Goal: Task Accomplishment & Management: Use online tool/utility

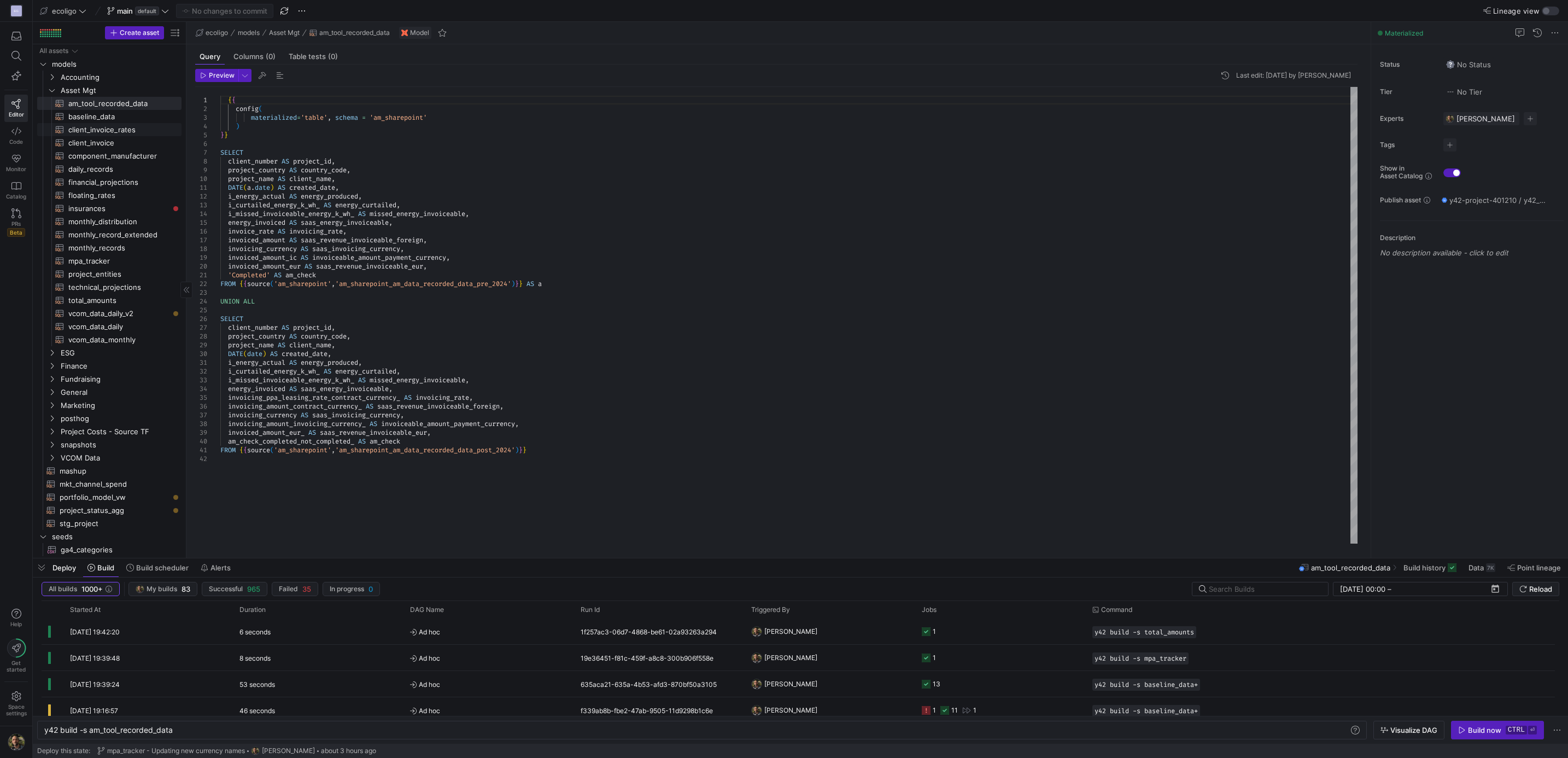
scroll to position [59, 109]
click at [92, 140] on span "client_invoice​​​​​​​​​​" at bounding box center [118, 143] width 100 height 13
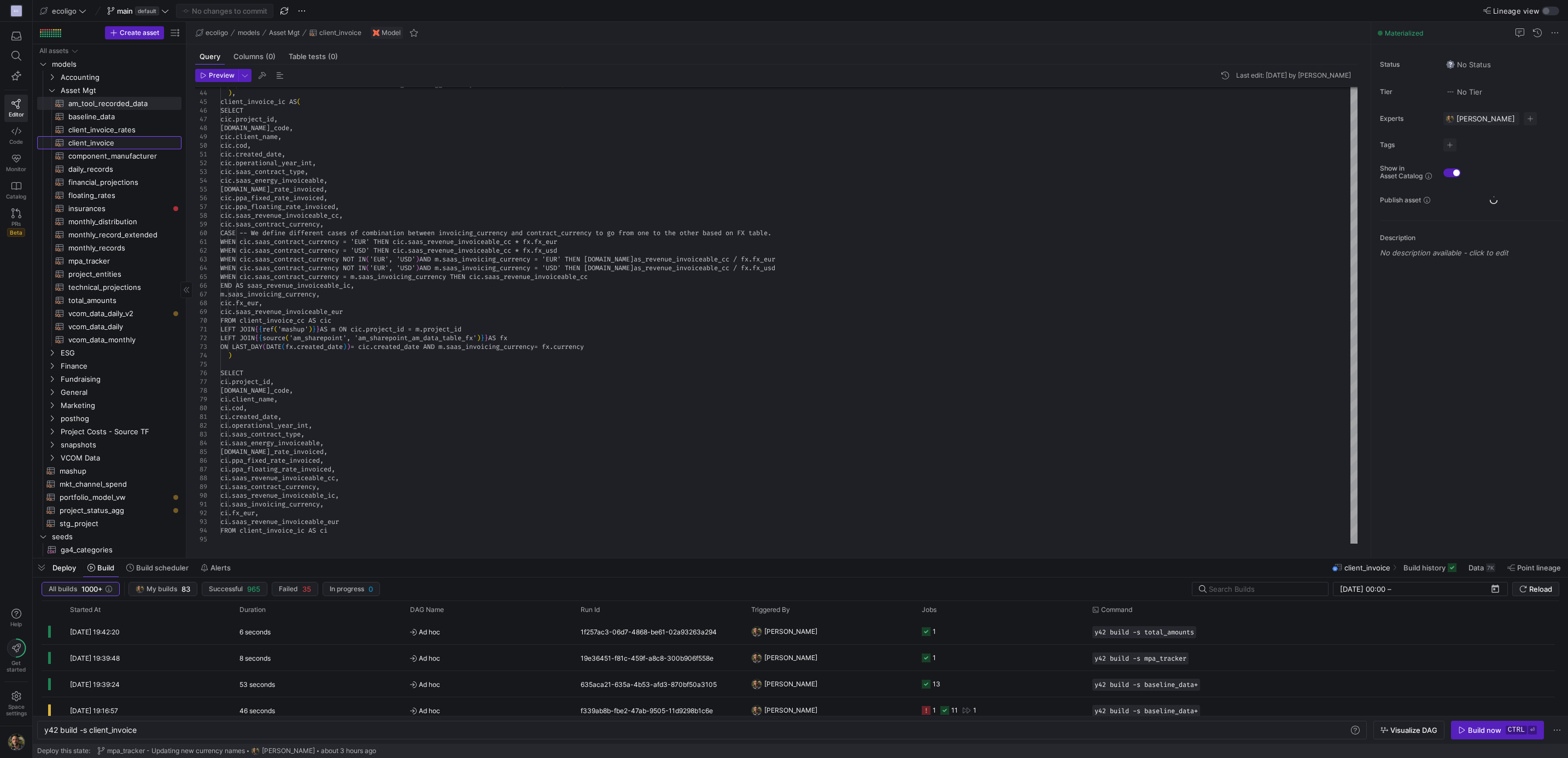
type textarea "{{ config( materialized='table', schema = 'schema_asset_mgt' ) }} WITH client_i…"
type textarea "y42 build -s client_invoice"
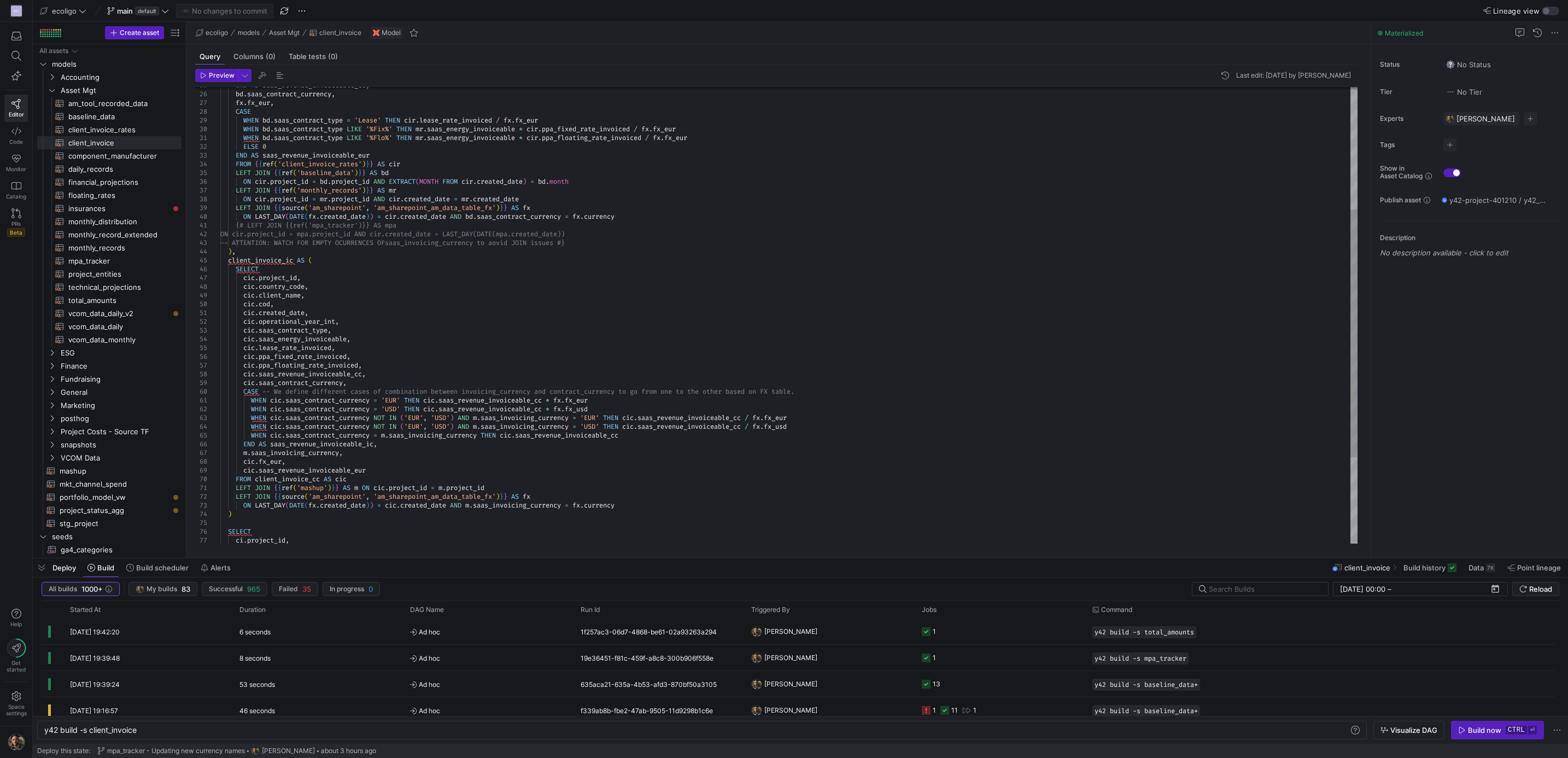
scroll to position [59, 0]
click at [317, 470] on div "-- ATTENTION: WATCH FOR EMPTY OCURRENCES OF saas_invoicing_currency to aovid JO…" at bounding box center [789, 282] width 1137 height 840
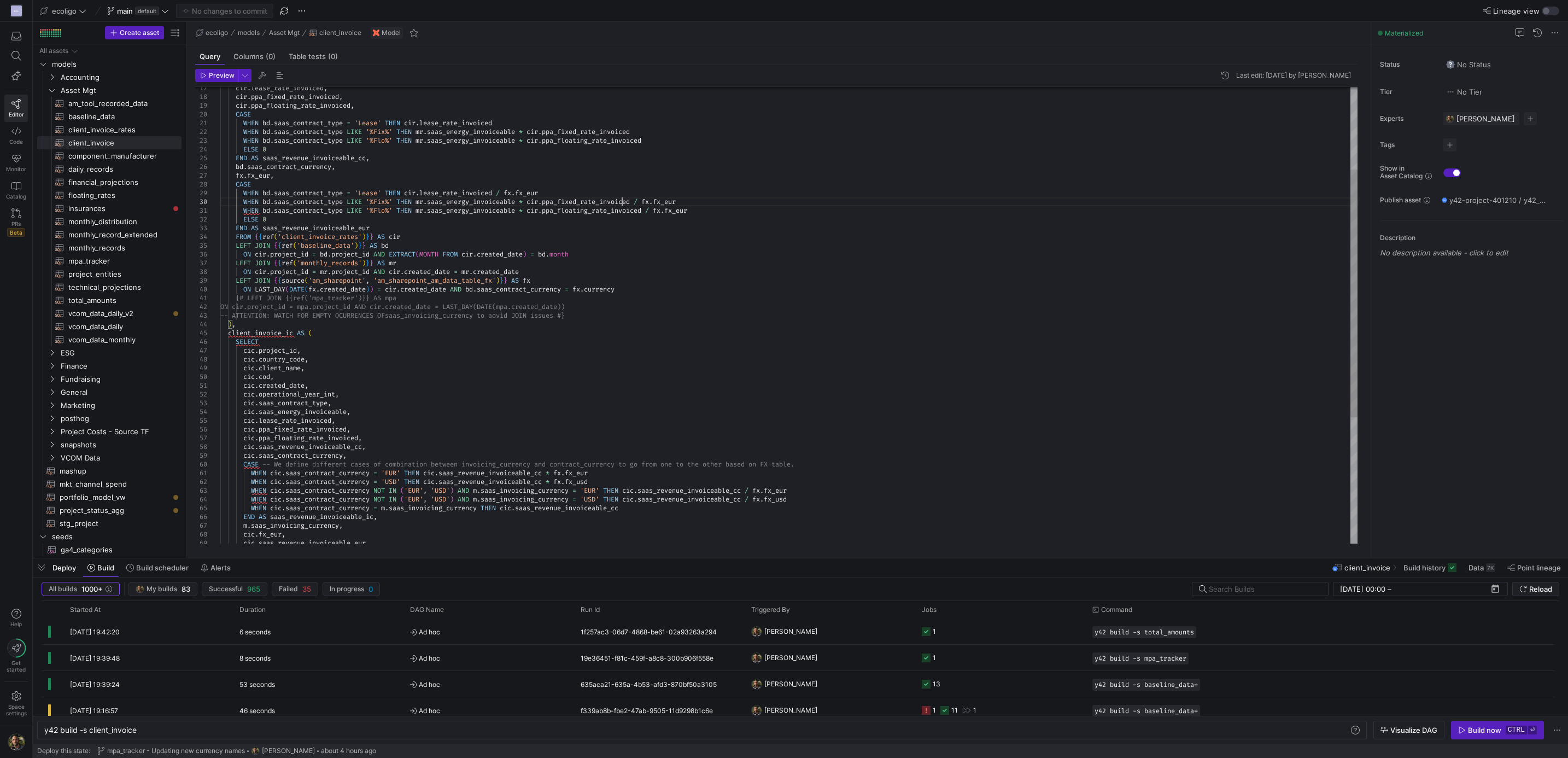
click at [621, 207] on div "-- ATTENTION: WATCH FOR EMPTY OCURRENCES OF saas_invoicing_currency to aovid JO…" at bounding box center [789, 355] width 1137 height 840
click at [598, 210] on div "-- ATTENTION: WATCH FOR EMPTY OCURRENCES OF saas_invoicing_currency to aovid JO…" at bounding box center [789, 355] width 1137 height 840
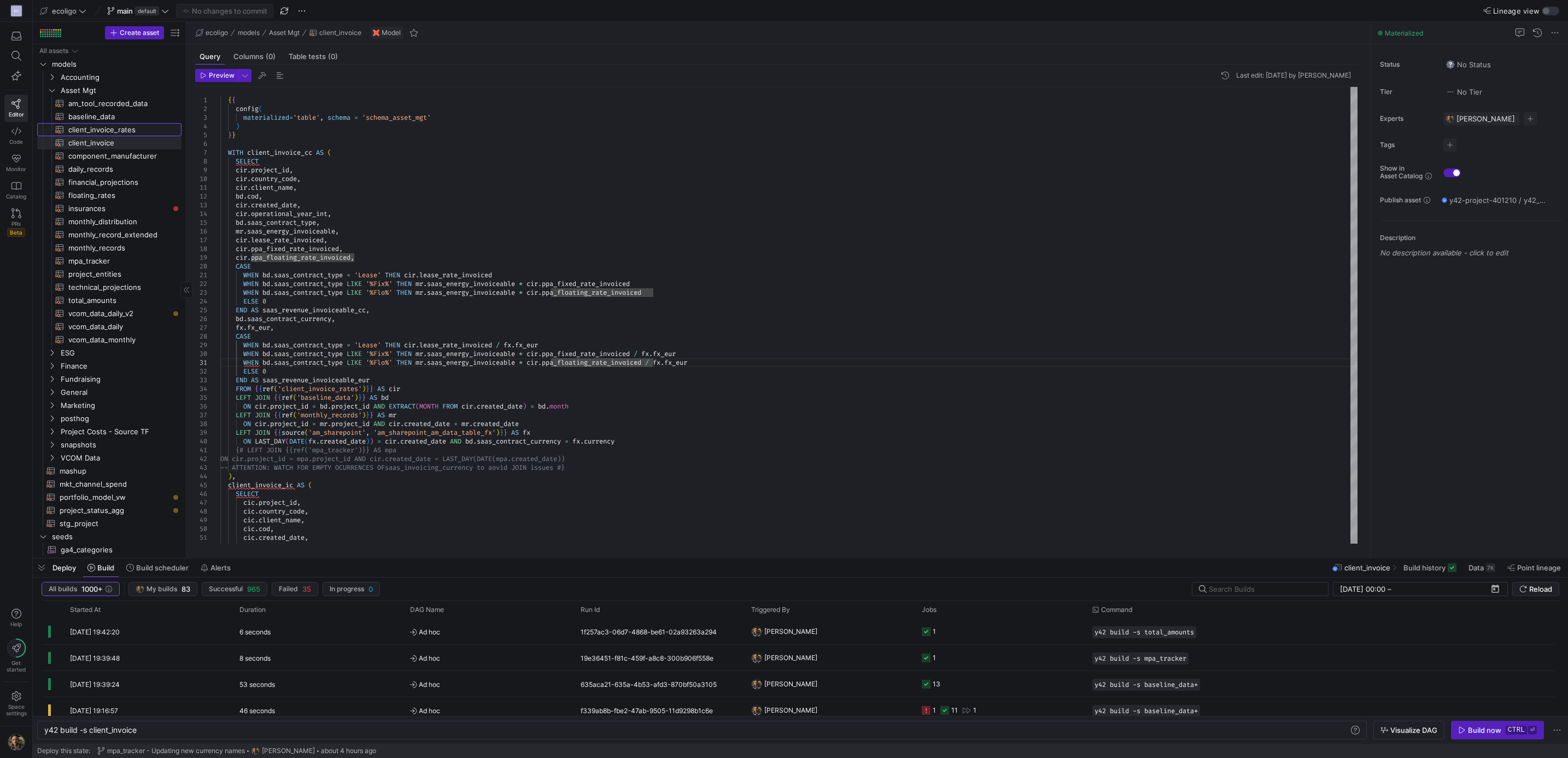
click at [108, 129] on span "client_invoice_rates​​​​​​​​​​" at bounding box center [118, 130] width 100 height 13
type textarea "{{ config( materialized='table', schema = 'schema_asset_mgt' ) }} SELECT fr.pro…"
type textarea "y42 build -s client_invoice_rates"
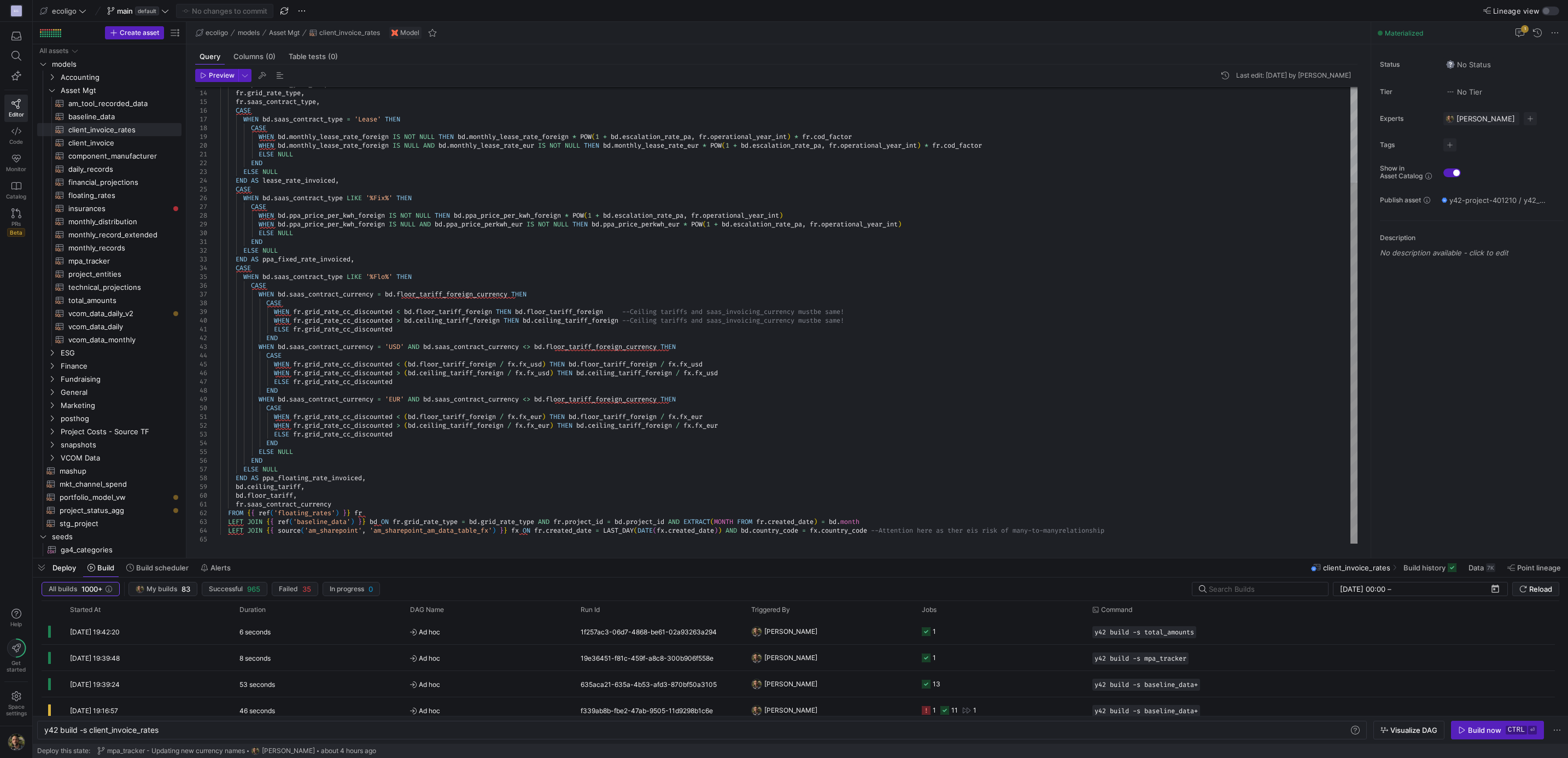
type textarea "WHEN fr.grid_rate_cc_discounted < (bd.floor_tariff_foreign / fx.fx_eur) THEN bd…"
click at [338, 484] on div "fr . operational_year_int , fr . grid_rate_type , fr . saas_contract_type , CAS…" at bounding box center [789, 255] width 1137 height 578
click at [320, 472] on div "fr . operational_year_int , fr . grid_rate_type , fr . saas_contract_type , CAS…" at bounding box center [789, 255] width 1137 height 578
click at [314, 478] on div "fr . operational_year_int , fr . grid_rate_type , fr . saas_contract_type , CAS…" at bounding box center [789, 255] width 1137 height 578
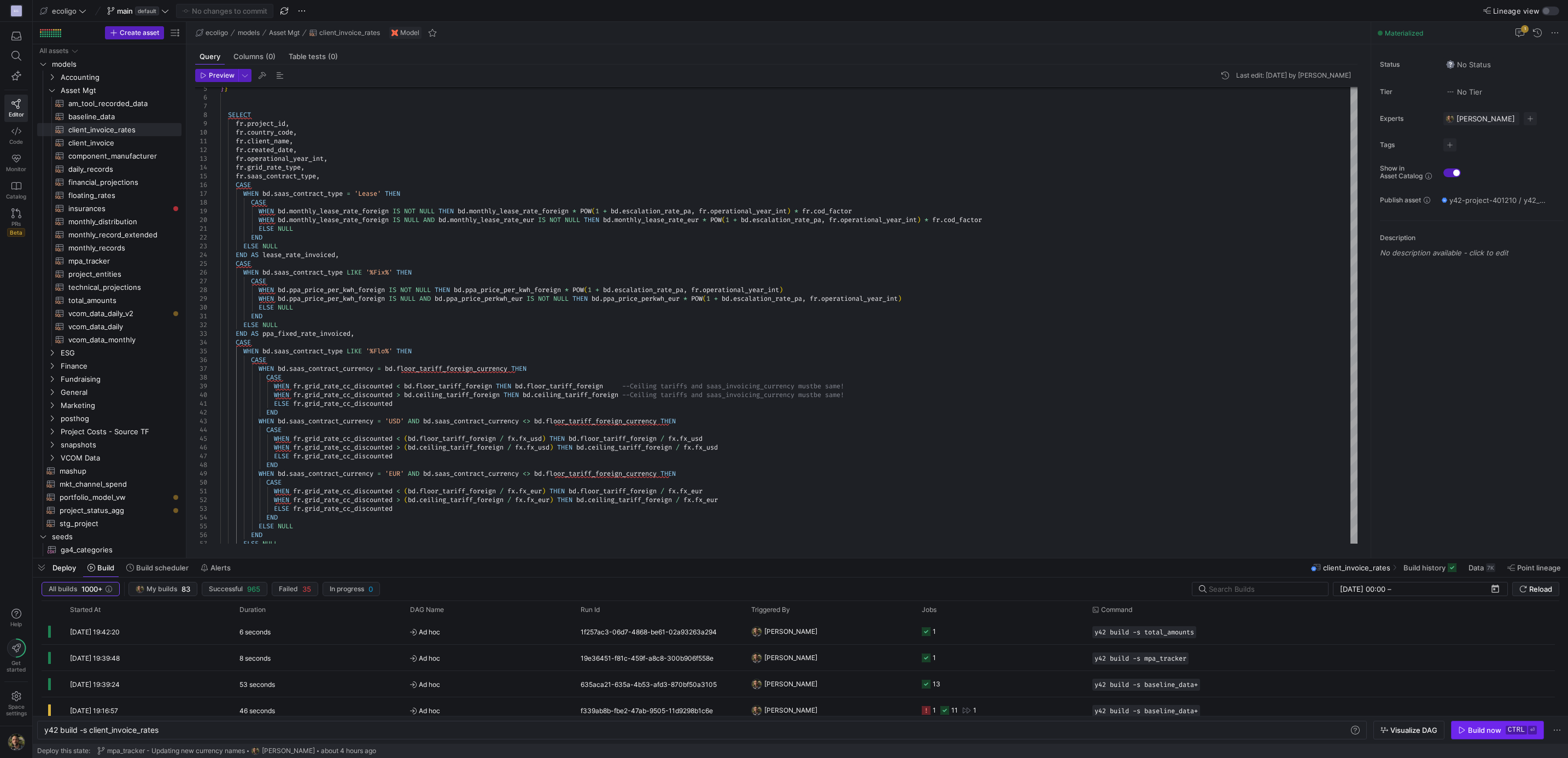
click at [1464, 733] on icon "button" at bounding box center [1462, 730] width 8 height 8
drag, startPoint x: 138, startPoint y: 728, endPoint x: 91, endPoint y: 728, distance: 47.0
click at [91, 728] on div "y42 build -s client_invoice_rates" at bounding box center [696, 730] width 1303 height 9
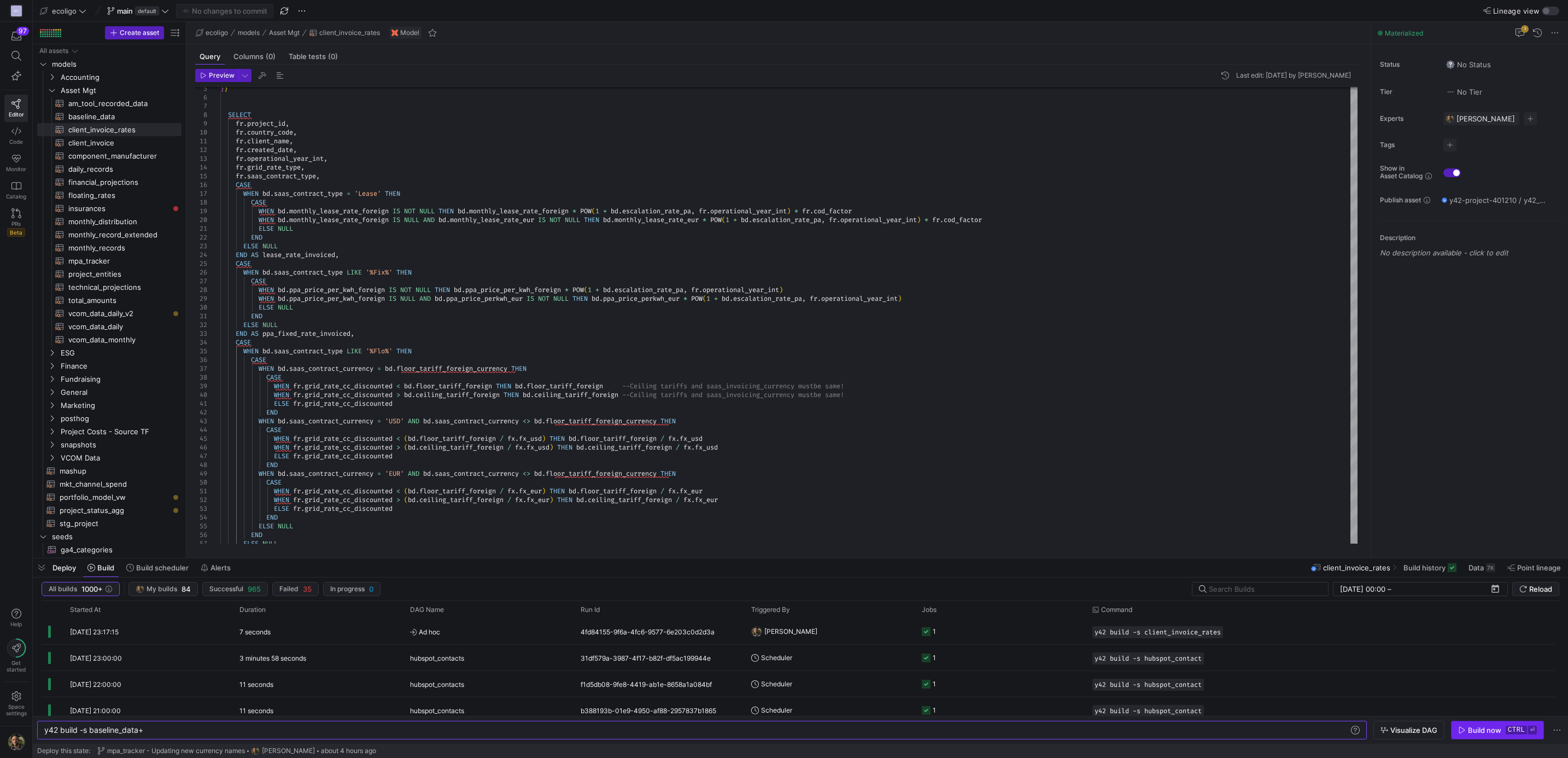
type textarea "y42 build -s baseline_data+"
click at [1480, 738] on span "button" at bounding box center [1497, 730] width 92 height 17
